Goal: Information Seeking & Learning: Learn about a topic

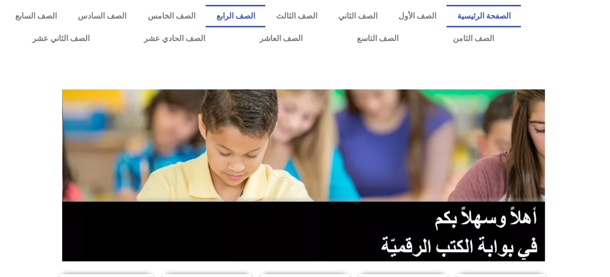
click at [258, 13] on link "الصف الرابع" at bounding box center [235, 16] width 60 height 23
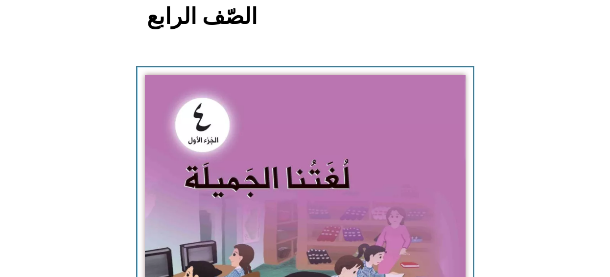
scroll to position [121, 0]
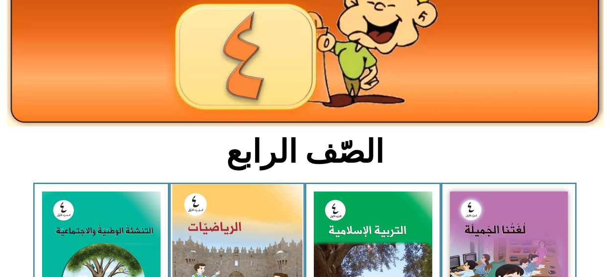
click at [259, 224] on img at bounding box center [237, 265] width 130 height 163
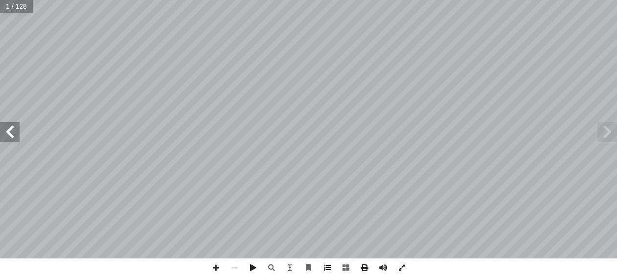
click at [330, 270] on span at bounding box center [327, 268] width 19 height 19
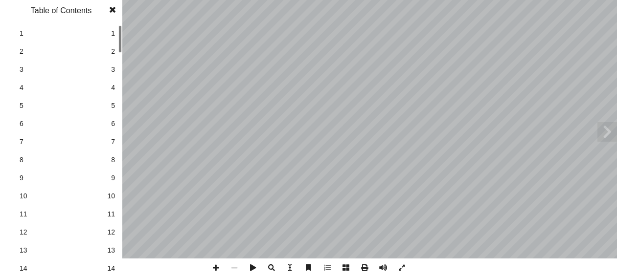
click at [113, 271] on span "14" at bounding box center [111, 269] width 8 height 10
click at [115, 11] on span at bounding box center [113, 10] width 18 height 20
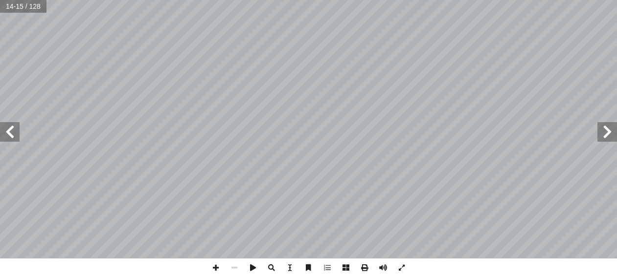
click at [11, 129] on span at bounding box center [10, 132] width 20 height 20
click at [11, 138] on span at bounding box center [10, 132] width 20 height 20
click at [7, 130] on span at bounding box center [10, 132] width 20 height 20
click at [216, 271] on span at bounding box center [215, 268] width 19 height 19
click at [217, 270] on span at bounding box center [215, 268] width 19 height 19
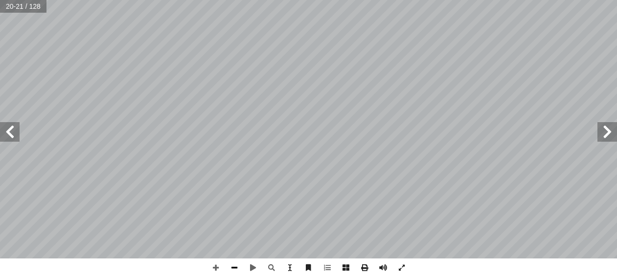
click at [231, 267] on span at bounding box center [234, 268] width 19 height 19
click at [219, 271] on span at bounding box center [215, 268] width 19 height 19
click at [234, 270] on span at bounding box center [234, 268] width 19 height 19
